Goal: Information Seeking & Learning: Find specific fact

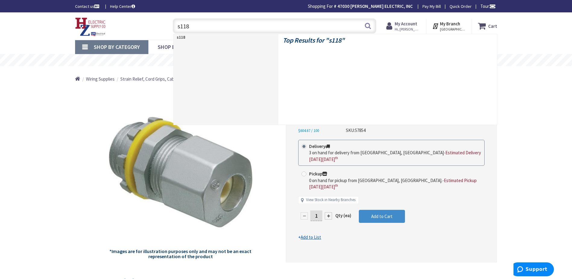
type input "s118w"
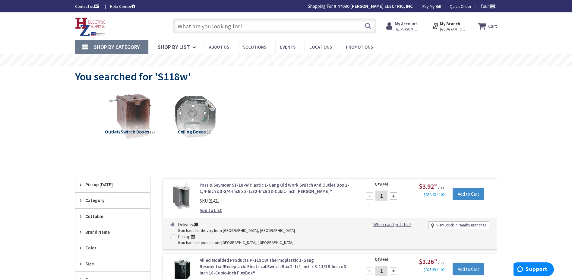
click at [196, 24] on input "text" at bounding box center [275, 25] width 204 height 15
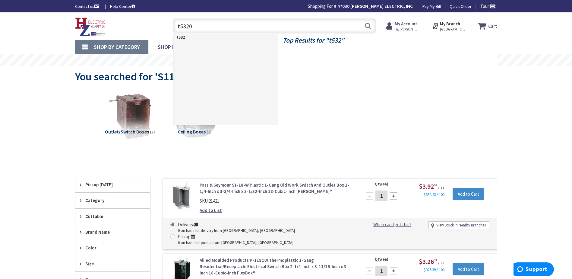
type input "t5320w"
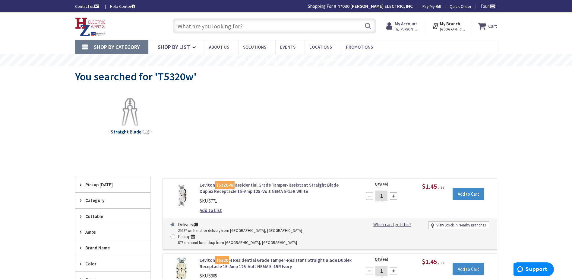
click at [207, 27] on input "text" at bounding box center [275, 25] width 204 height 15
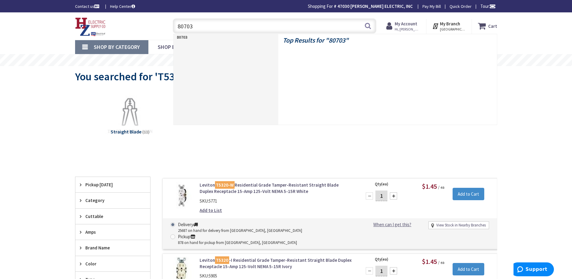
type input "80703w"
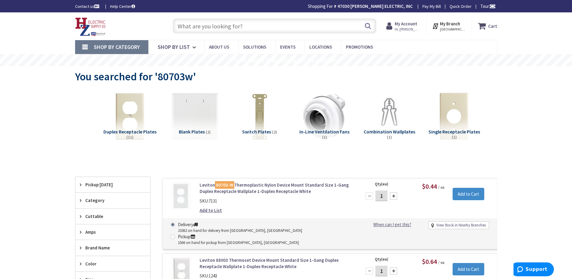
click at [193, 26] on input "text" at bounding box center [275, 25] width 204 height 15
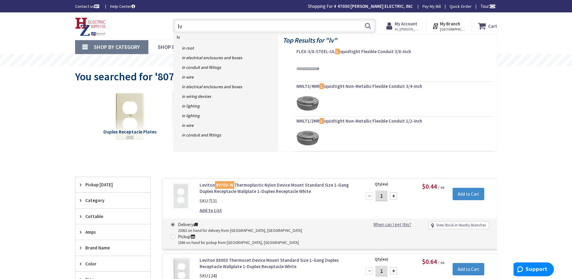
type input "lv1"
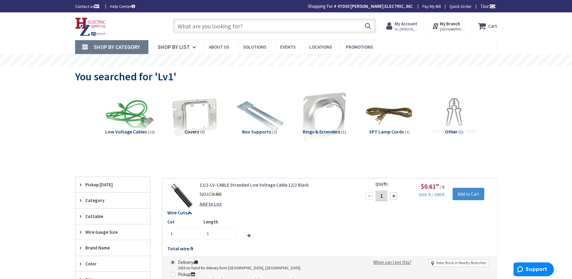
click at [197, 27] on input "text" at bounding box center [275, 25] width 204 height 15
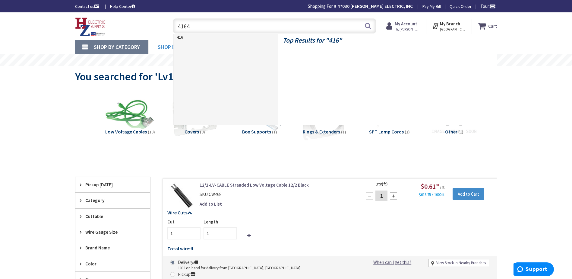
type input "41642"
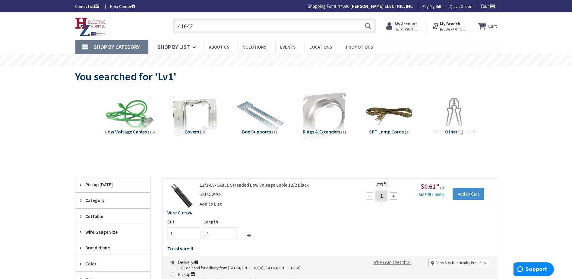
click at [363, 27] on input "41642" at bounding box center [275, 25] width 204 height 15
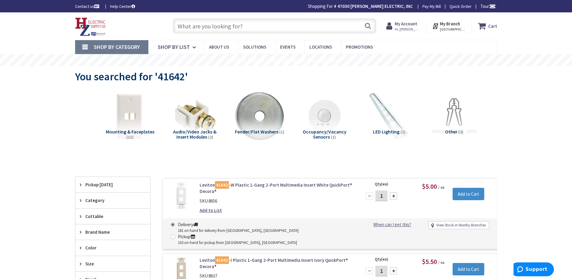
click at [196, 27] on input "text" at bounding box center [275, 25] width 204 height 15
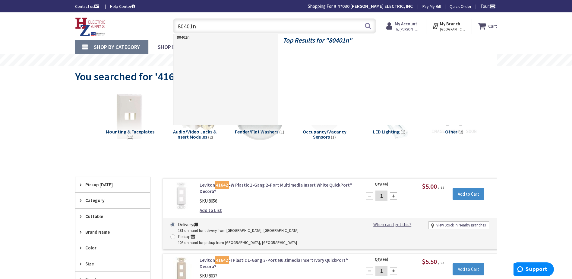
type input "80401nw"
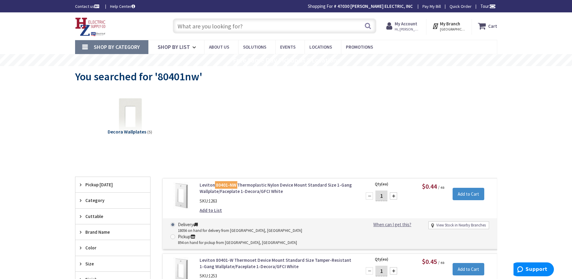
click at [202, 24] on input "text" at bounding box center [275, 25] width 204 height 15
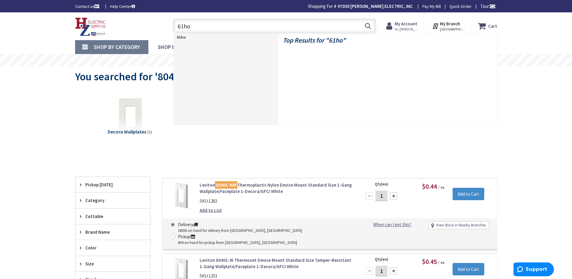
type input "61hom"
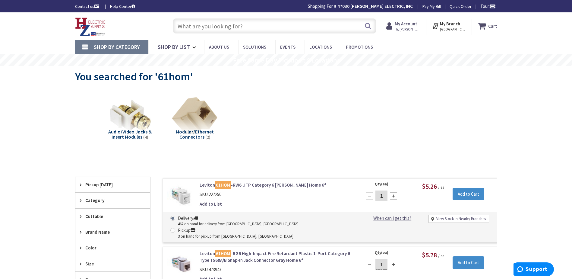
paste input "Leviton 47613-EZC RJ-45 Plug Connector Clear"
type input "Leviton 47613-EZC RJ-45 Plug Connector Clear"
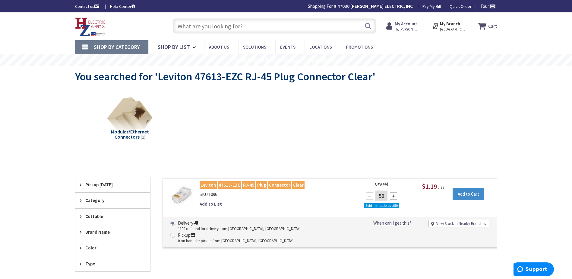
paste input "Cat 6 underground rated OSP"
type input "Cat 6 underground rated OSP"
click at [369, 29] on button "Search" at bounding box center [368, 26] width 8 height 14
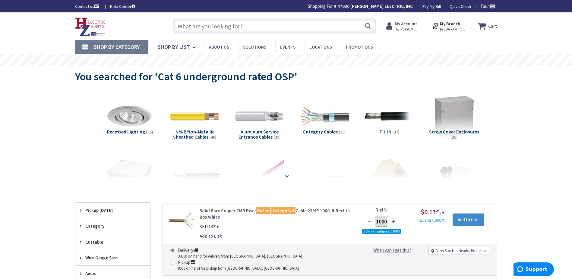
click at [217, 26] on input "text" at bounding box center [275, 25] width 204 height 15
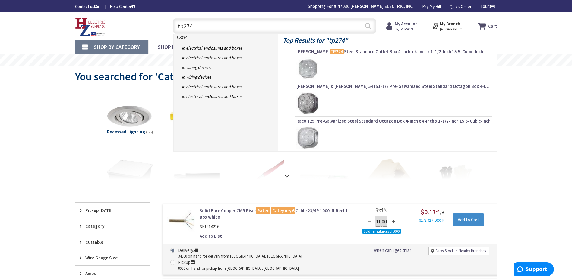
type input "tp274"
click at [372, 27] on button "Search" at bounding box center [368, 26] width 8 height 14
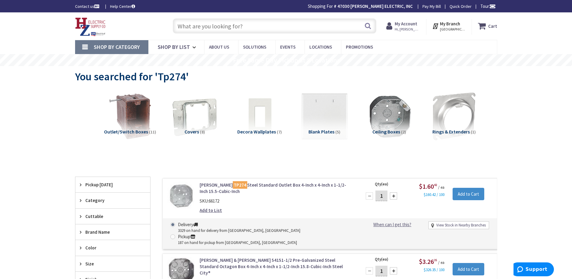
click at [190, 27] on input "text" at bounding box center [275, 25] width 204 height 15
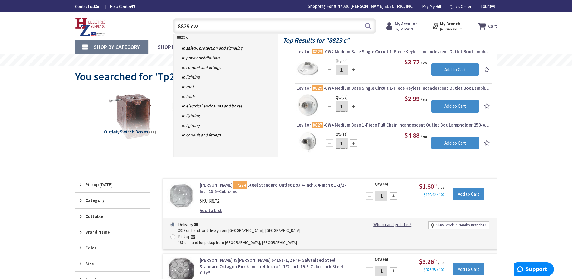
type input "8829 cw4"
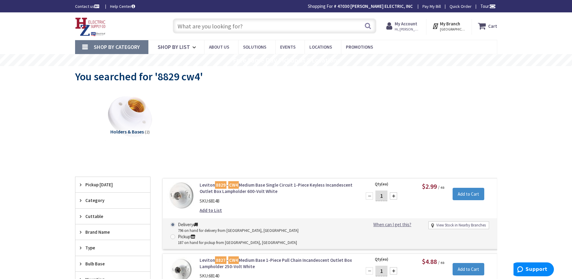
paste input "75w eq Phillip E26 Light bulb"
click at [372, 28] on input "75w eq Phillip E26 Light bulb" at bounding box center [275, 25] width 204 height 15
type input "75w eq Phillip E26 Light bulb"
click at [367, 27] on button "Search" at bounding box center [368, 26] width 8 height 14
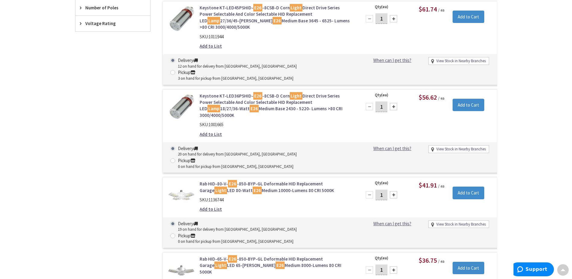
scroll to position [543, 0]
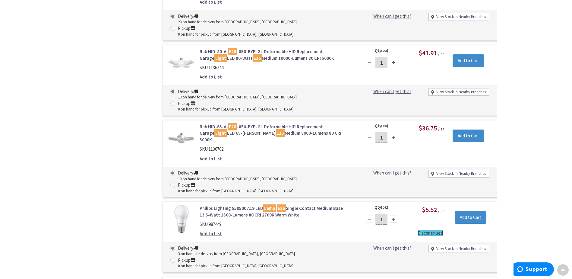
scroll to position [664, 0]
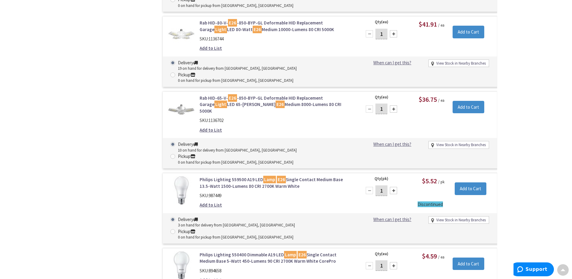
click at [245, 251] on link "Philips Lighting 550400 Dimmable A19 LED Lamp E26 Single Contact Medium Base 5-…" at bounding box center [277, 257] width 154 height 13
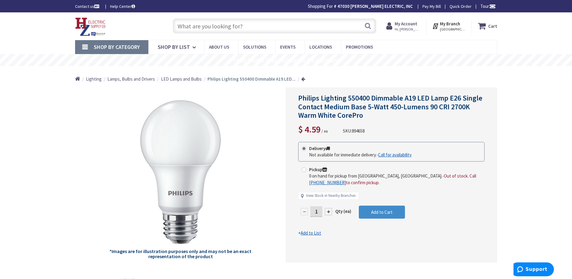
click at [185, 27] on input "text" at bounding box center [275, 25] width 204 height 15
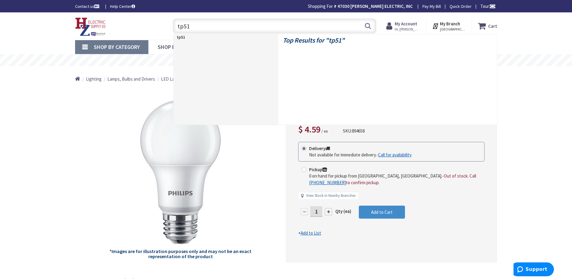
type input "tp516"
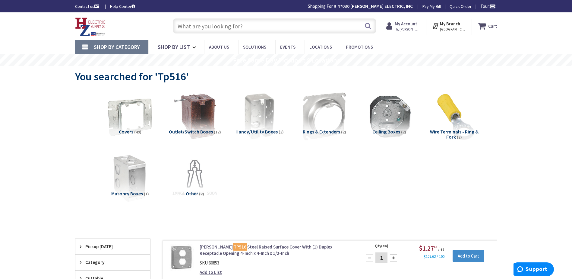
click at [202, 24] on input "text" at bounding box center [275, 25] width 204 height 15
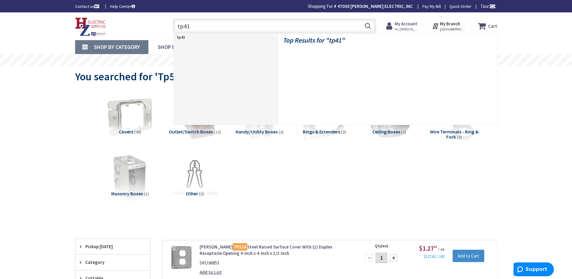
type input "tp410"
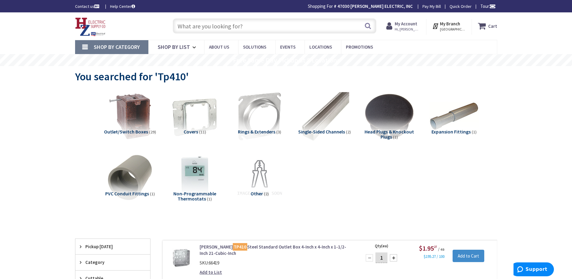
click at [196, 28] on input "text" at bounding box center [275, 25] width 204 height 15
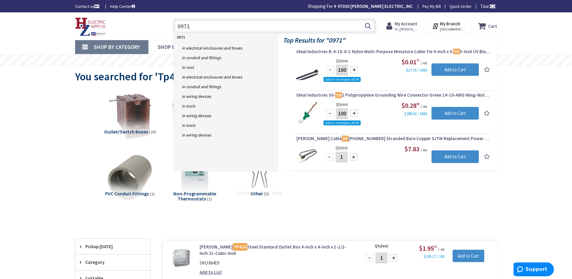
type input "09716"
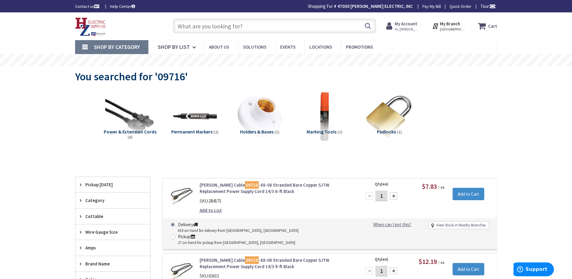
click at [190, 27] on input "text" at bounding box center [275, 25] width 204 height 15
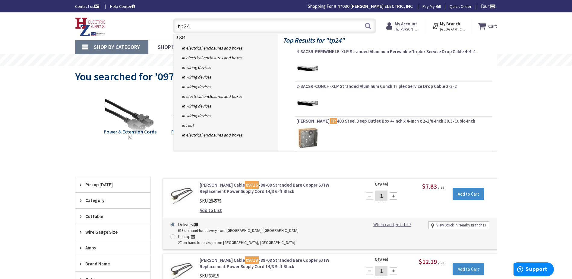
type input "tp244"
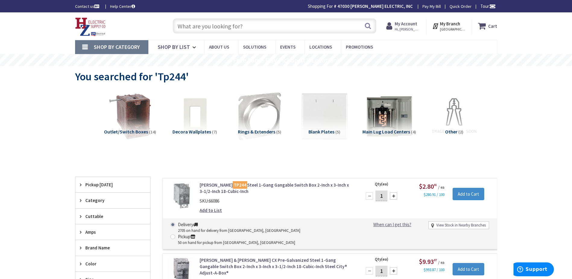
click at [198, 25] on input "text" at bounding box center [275, 25] width 204 height 15
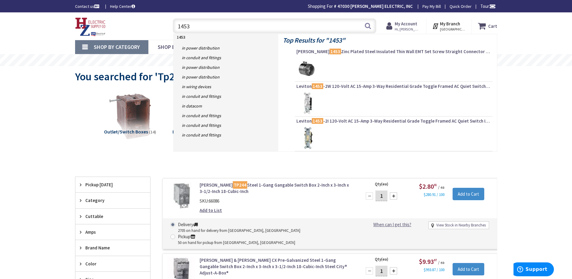
type input "1453 2"
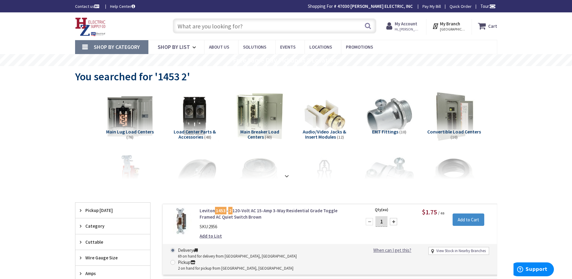
click at [200, 28] on input "text" at bounding box center [275, 25] width 204 height 15
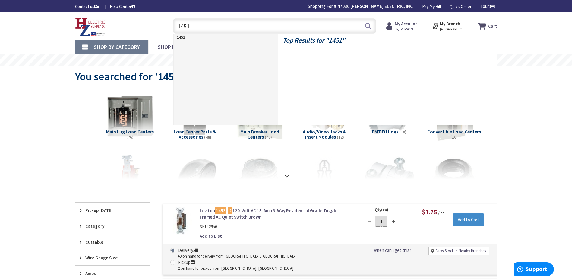
type input "1451 2"
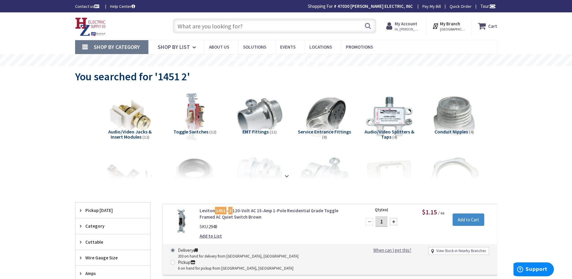
paste input "WCU-MC-CU-12/3-ALUM-JACKET-250 Copper Conductor Aluminum MC Armored Cable 12/3 …"
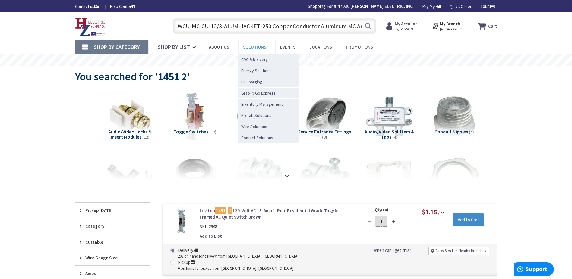
scroll to position [0, 59]
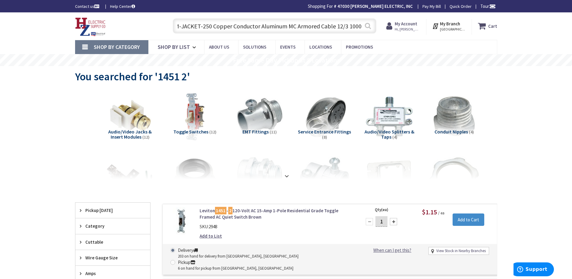
type input "WCU-MC-CU-12/3-ALUM-JACKET-250 Copper Conductor Aluminum MC Armored Cable 12/3 …"
click at [367, 28] on button "Search" at bounding box center [368, 26] width 8 height 14
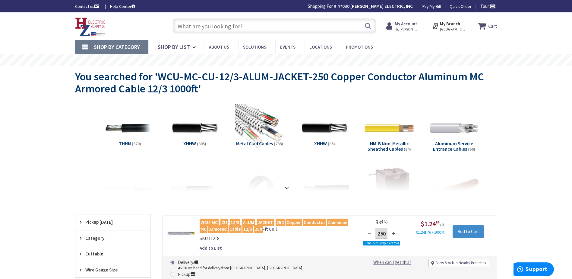
click at [195, 27] on input "text" at bounding box center [275, 25] width 204 height 15
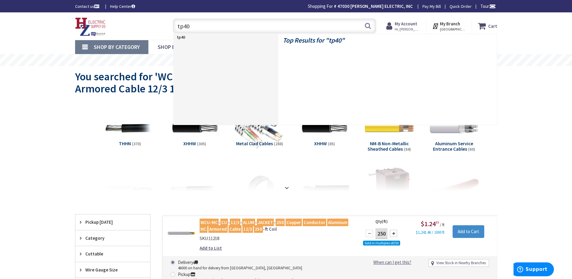
type input "tp403"
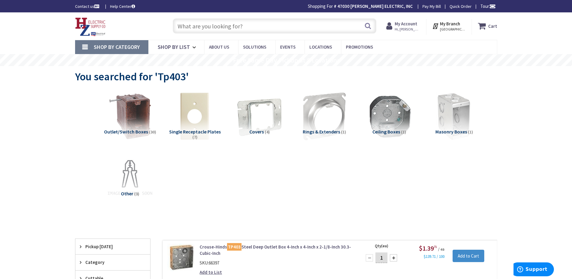
click at [203, 27] on input "text" at bounding box center [275, 25] width 204 height 15
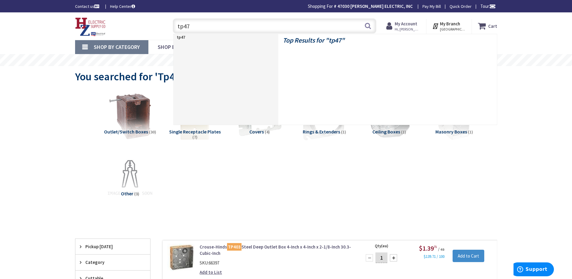
type input "tp472"
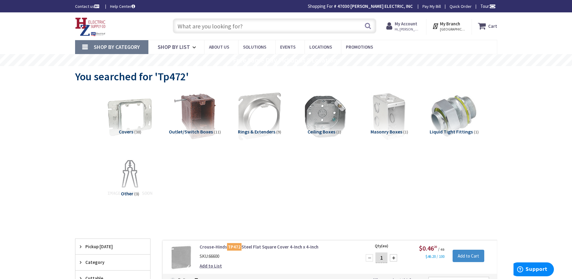
click at [195, 27] on input "text" at bounding box center [275, 25] width 204 height 15
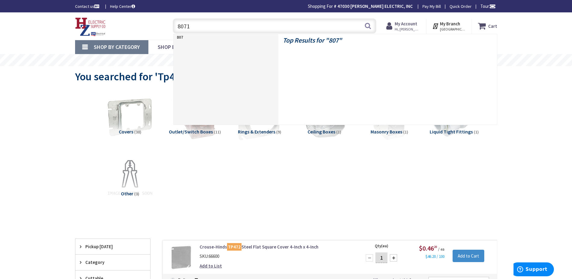
type input "80716"
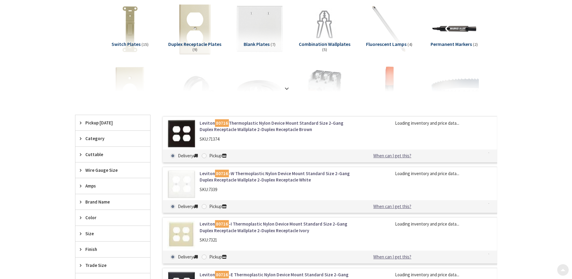
scroll to position [91, 0]
